Goal: Communication & Community: Answer question/provide support

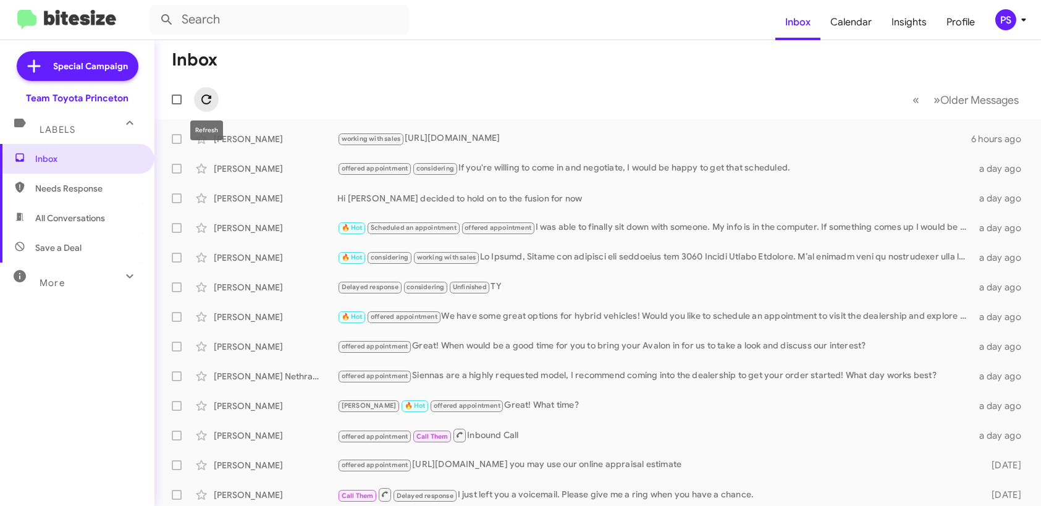
click at [209, 93] on icon at bounding box center [206, 99] width 15 height 15
click at [1010, 25] on div "PS" at bounding box center [1006, 19] width 21 height 21
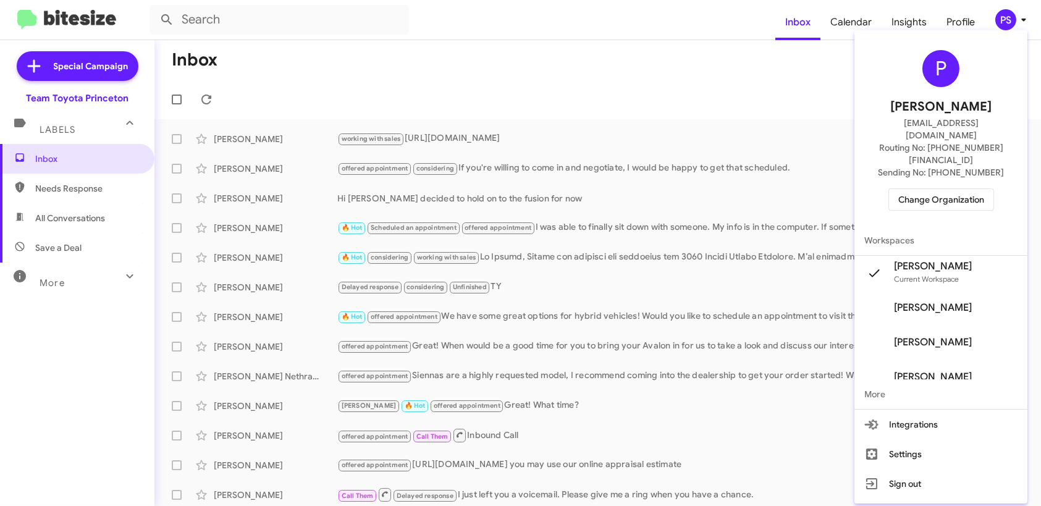
click at [941, 189] on span "Change Organization" at bounding box center [942, 199] width 86 height 21
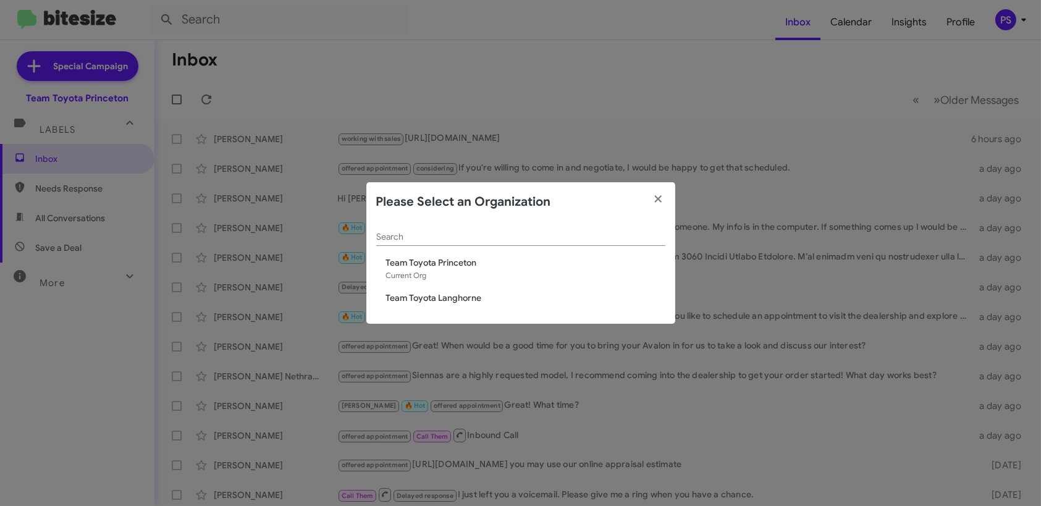
click at [441, 302] on span "Team Toyota Langhorne" at bounding box center [525, 298] width 279 height 12
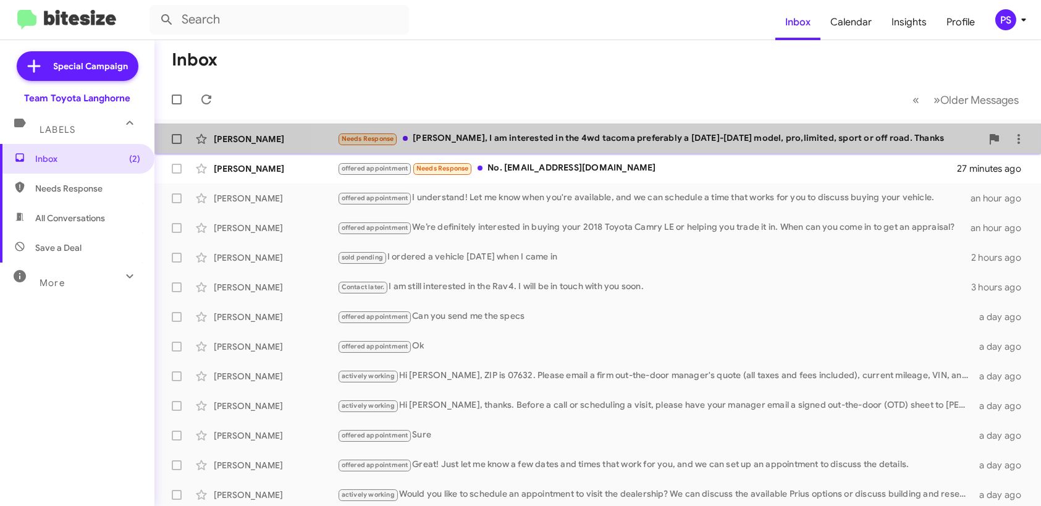
click at [864, 124] on span "[PERSON_NAME] Needs Response [PERSON_NAME], I am interested in the 4wd tacoma p…" at bounding box center [597, 139] width 887 height 30
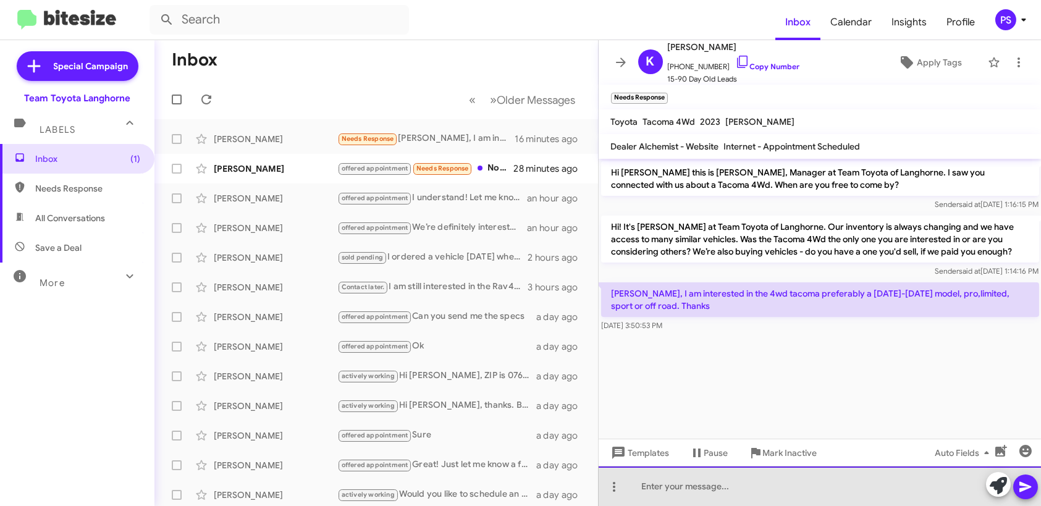
paste div
click at [819, 487] on div "https://www.teamtoyotalanghorne.com/used-vehicles/?q=tacoma&yearRange=2021:2023" at bounding box center [820, 487] width 443 height 40
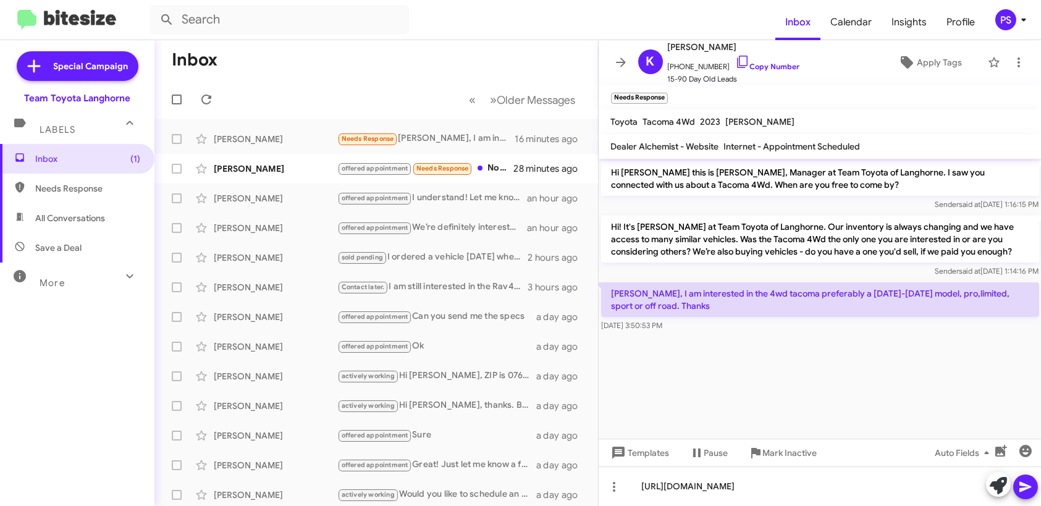
click at [1035, 488] on button at bounding box center [1026, 487] width 25 height 25
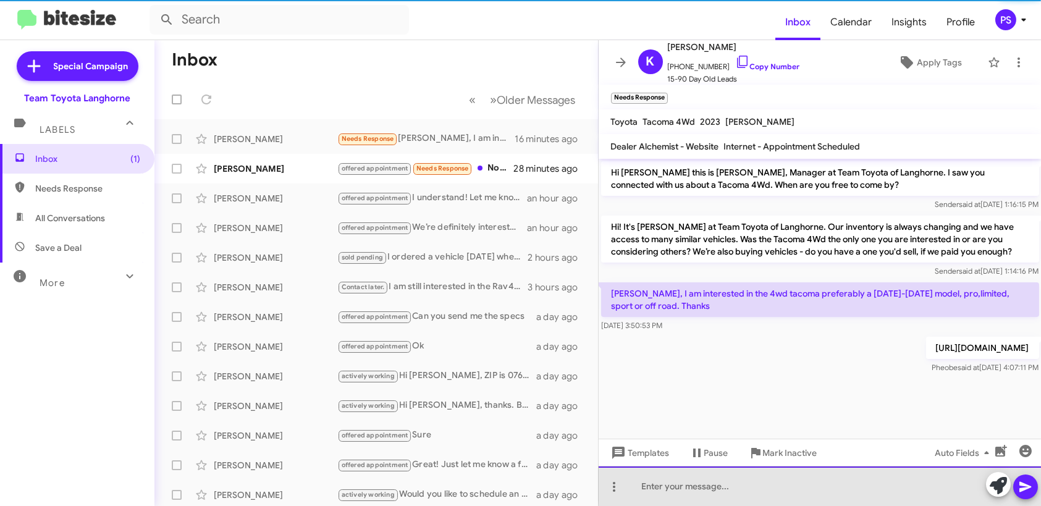
click at [865, 484] on div at bounding box center [820, 487] width 443 height 40
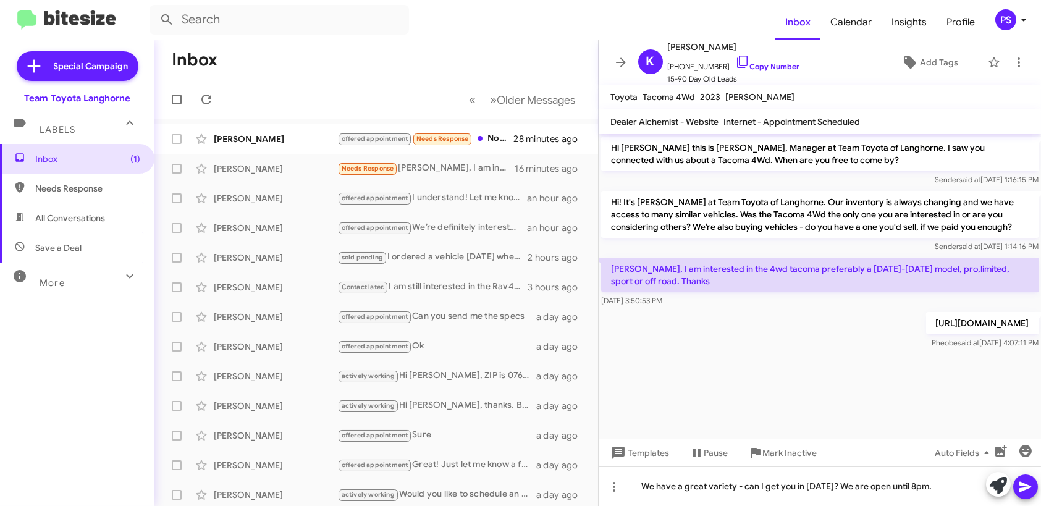
click at [1025, 486] on icon at bounding box center [1025, 487] width 15 height 15
